Goal: Download file/media

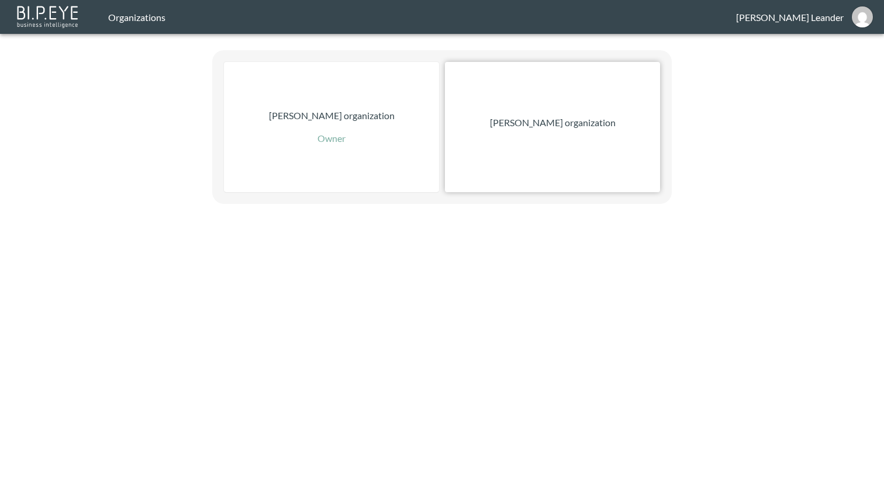
click at [579, 136] on div "Zach Bailet organization" at bounding box center [552, 127] width 215 height 130
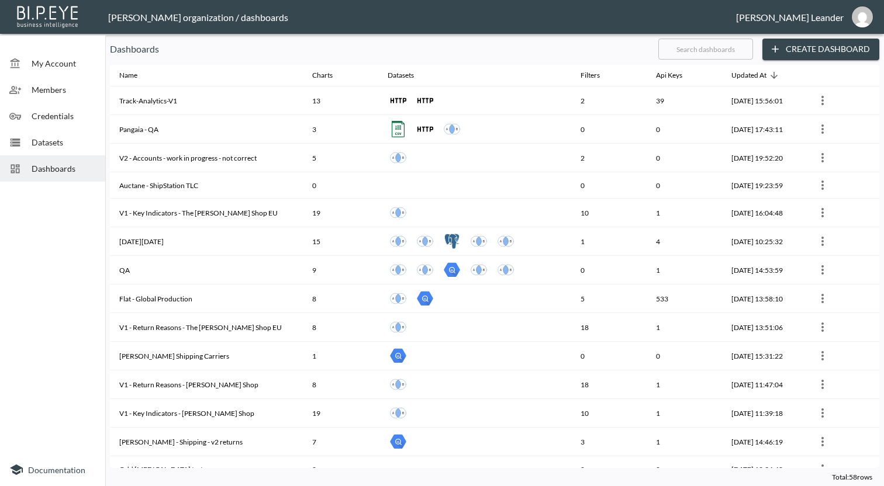
click at [711, 42] on input "text" at bounding box center [705, 48] width 95 height 29
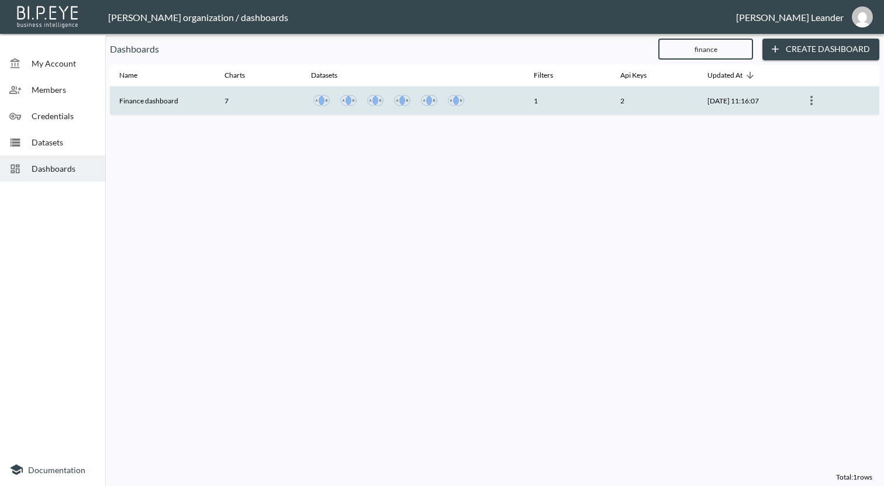
type input "finance"
click at [208, 96] on th "Finance dashboard" at bounding box center [162, 101] width 105 height 29
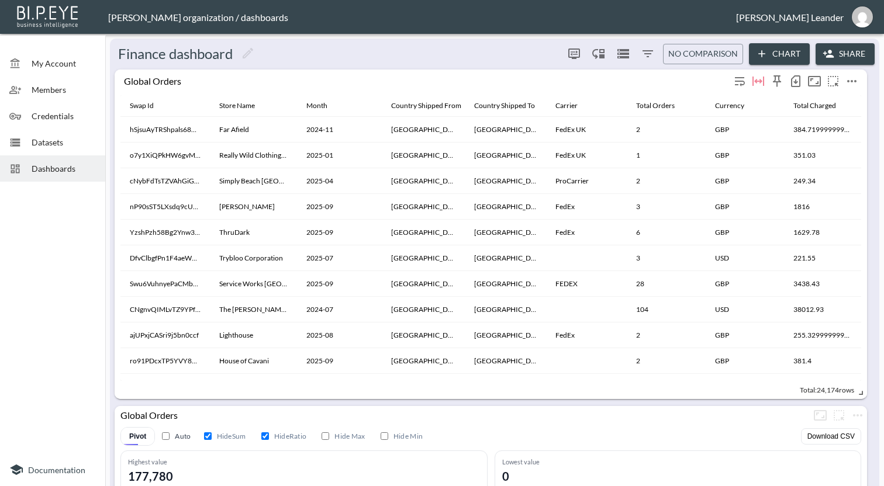
click at [856, 84] on icon "more" at bounding box center [852, 81] width 14 height 14
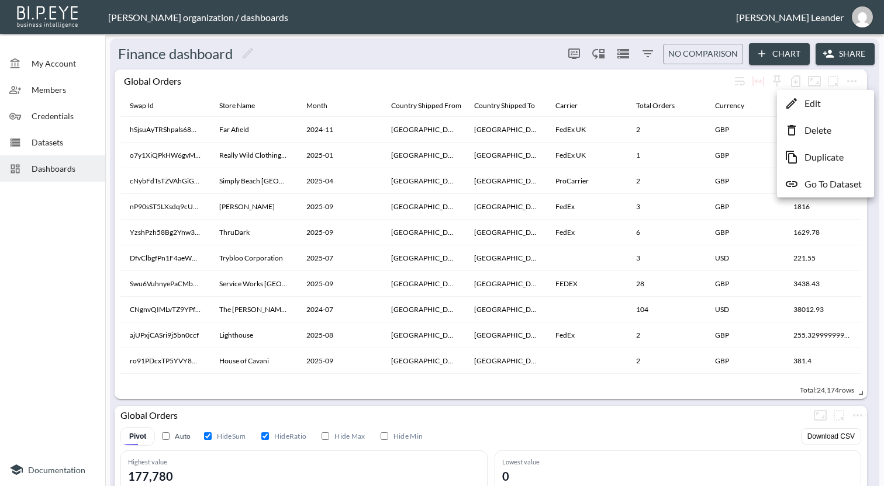
click at [838, 98] on li "Edit" at bounding box center [825, 103] width 91 height 21
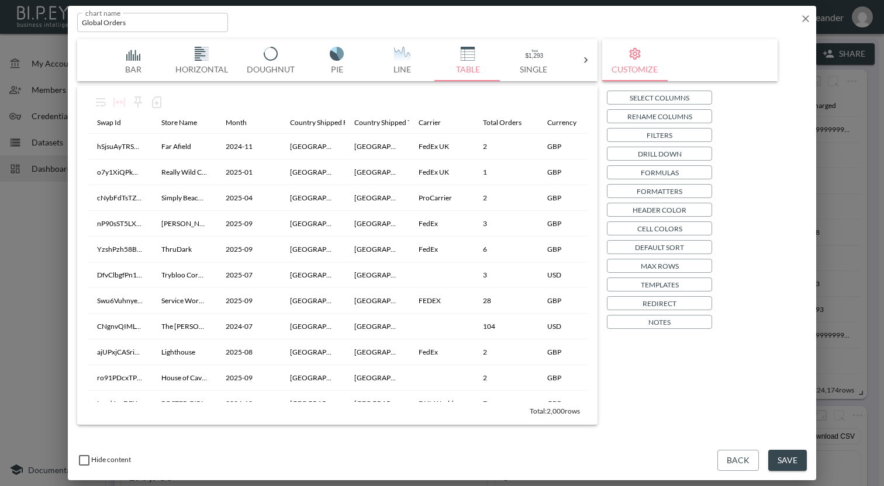
click at [811, 16] on div "chart name Global Orders chart name" at bounding box center [442, 20] width 748 height 29
click at [808, 16] on icon "button" at bounding box center [805, 18] width 7 height 7
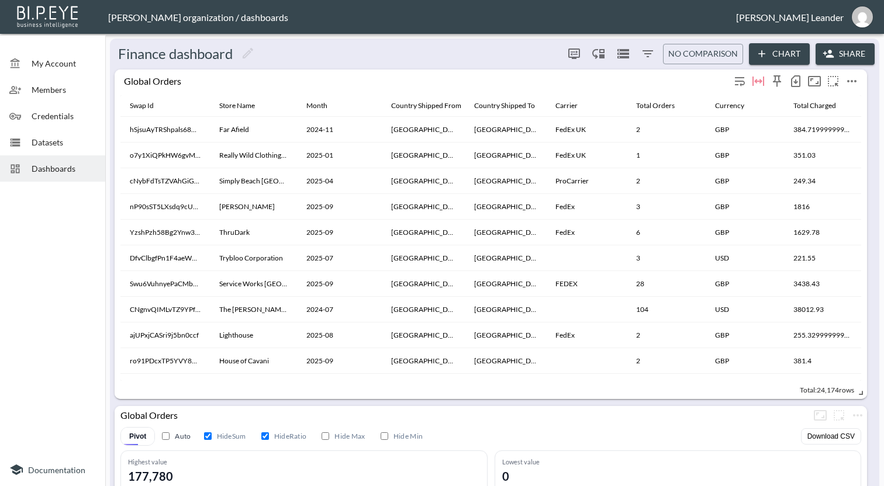
click at [853, 81] on icon "more" at bounding box center [852, 81] width 14 height 14
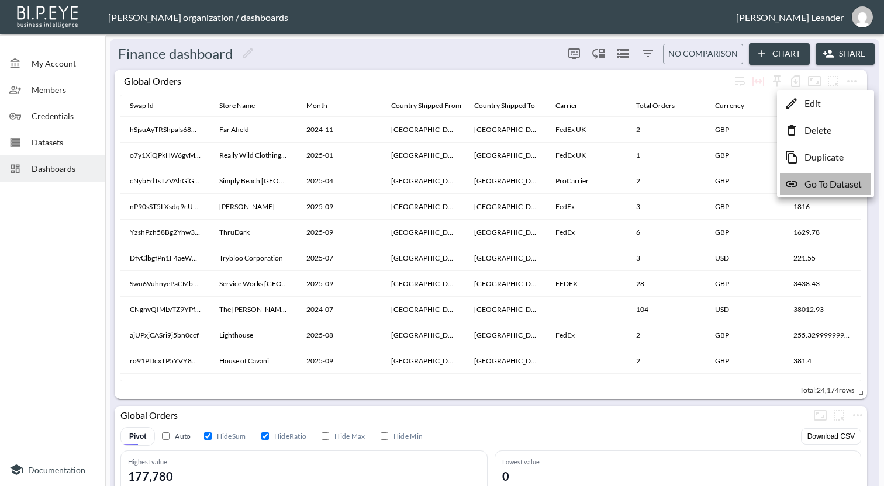
click at [850, 180] on p "Go To Dataset" at bounding box center [832, 184] width 57 height 14
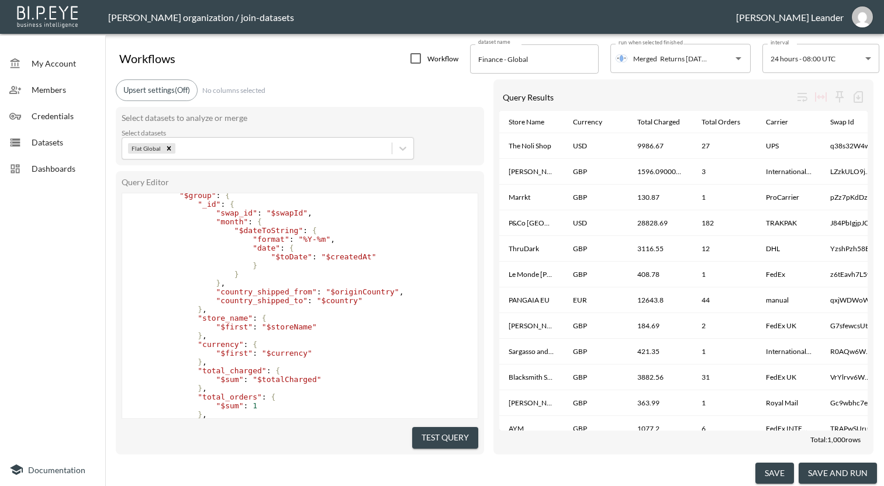
scroll to position [75, 0]
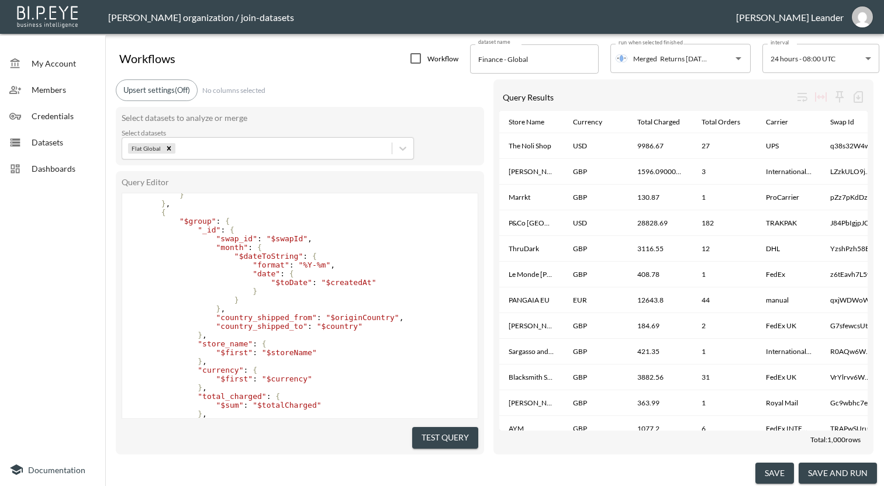
click at [334, 279] on span ""$createdAt"" at bounding box center [349, 282] width 55 height 9
type textarea "{ "aggregate": "Flat Global___118bdf0b7678", "pipeline": [ { "$match": { "creat…"
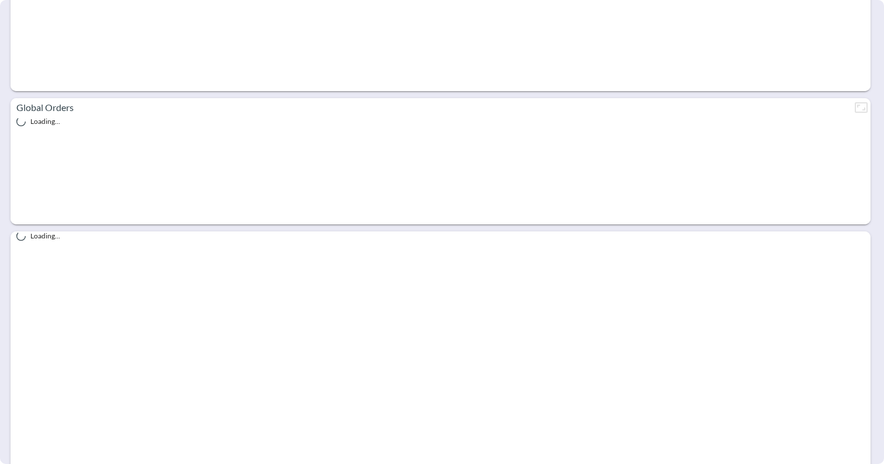
scroll to position [350, 0]
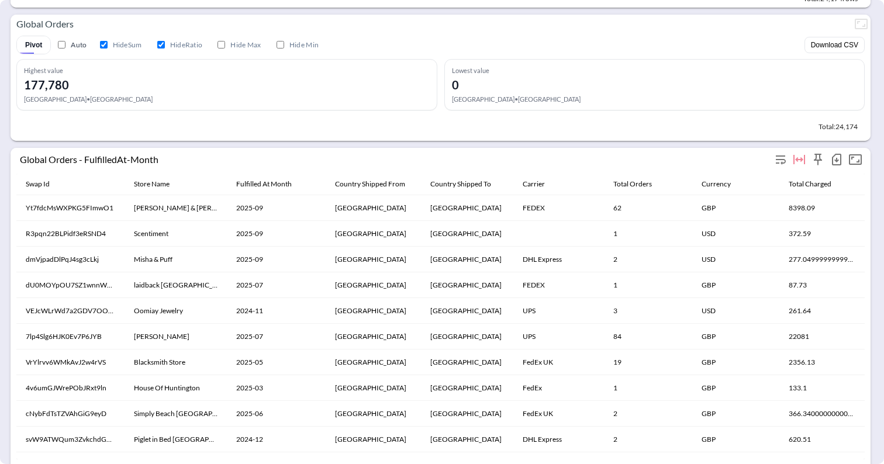
click at [835, 158] on icon "button" at bounding box center [836, 160] width 14 height 14
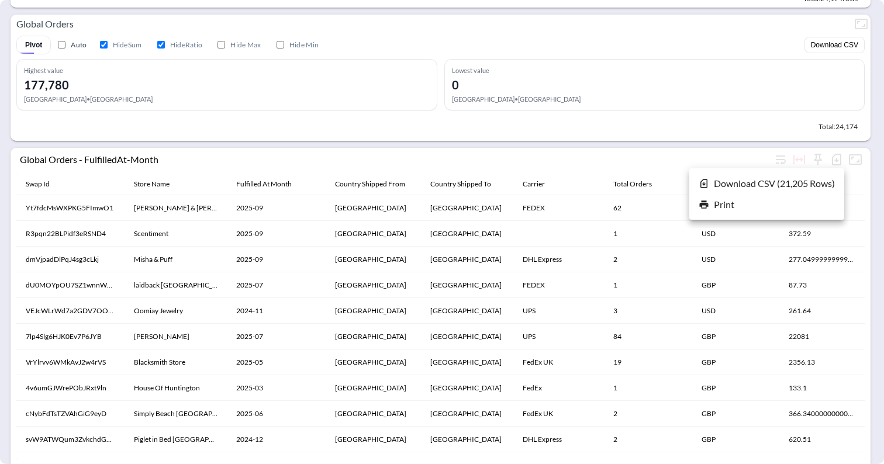
click at [759, 187] on li "Download CSV ( 21,205 Rows )" at bounding box center [766, 183] width 155 height 21
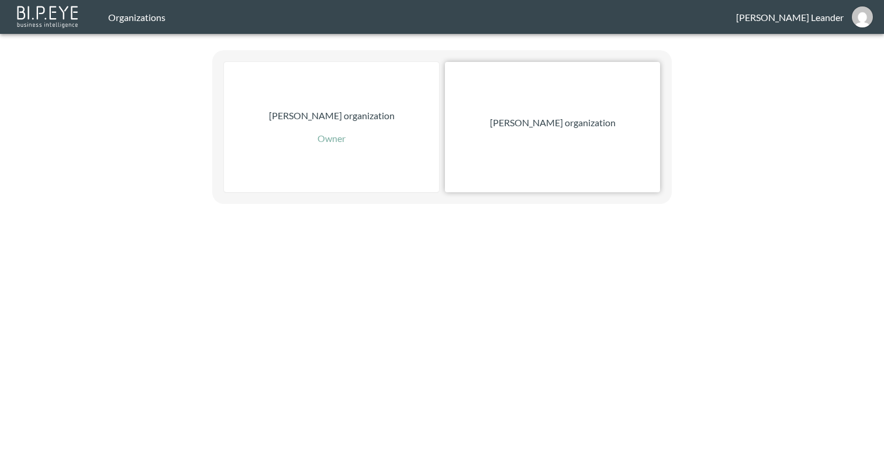
click at [534, 123] on p "[PERSON_NAME] organization" at bounding box center [553, 123] width 126 height 14
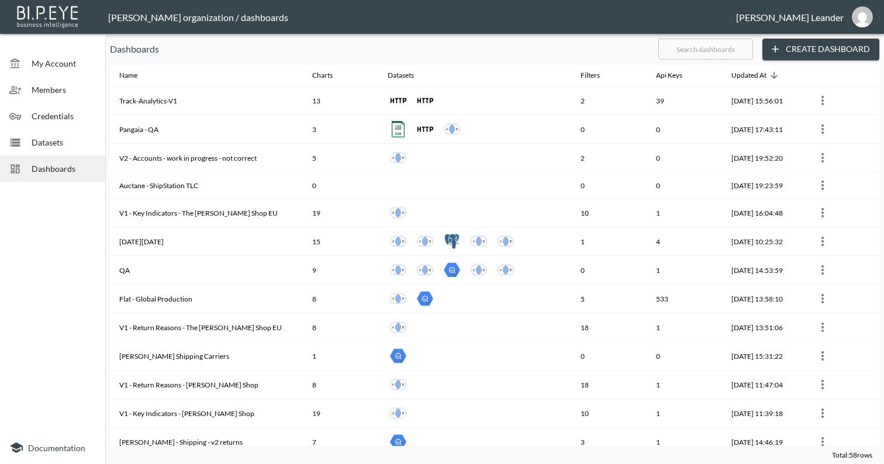
click at [60, 172] on span "Dashboards" at bounding box center [64, 169] width 64 height 12
